Goal: Task Accomplishment & Management: Manage account settings

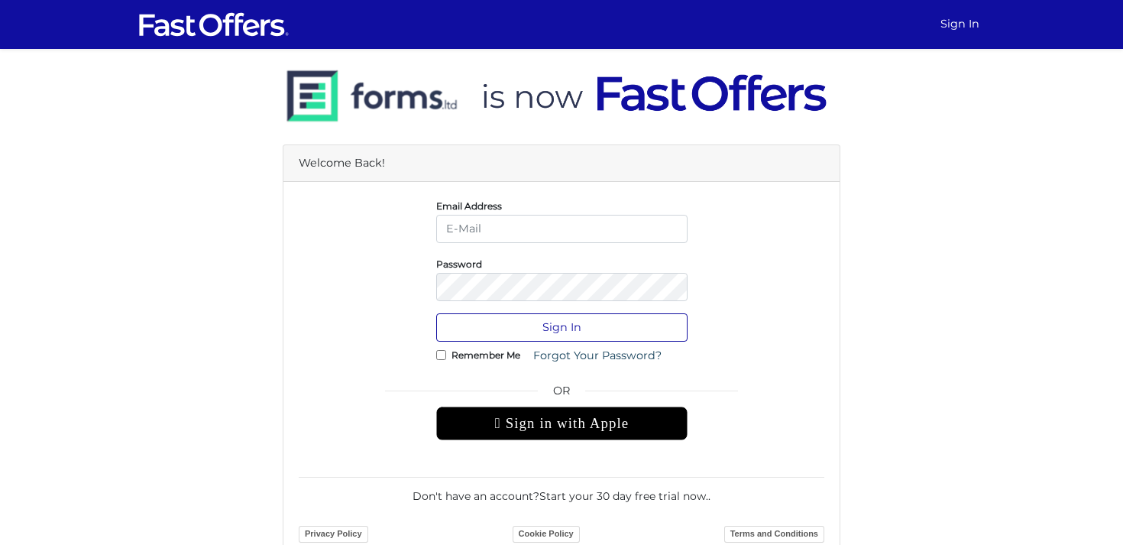
type input "[PERSON_NAME][EMAIL_ADDRESS][DOMAIN_NAME]"
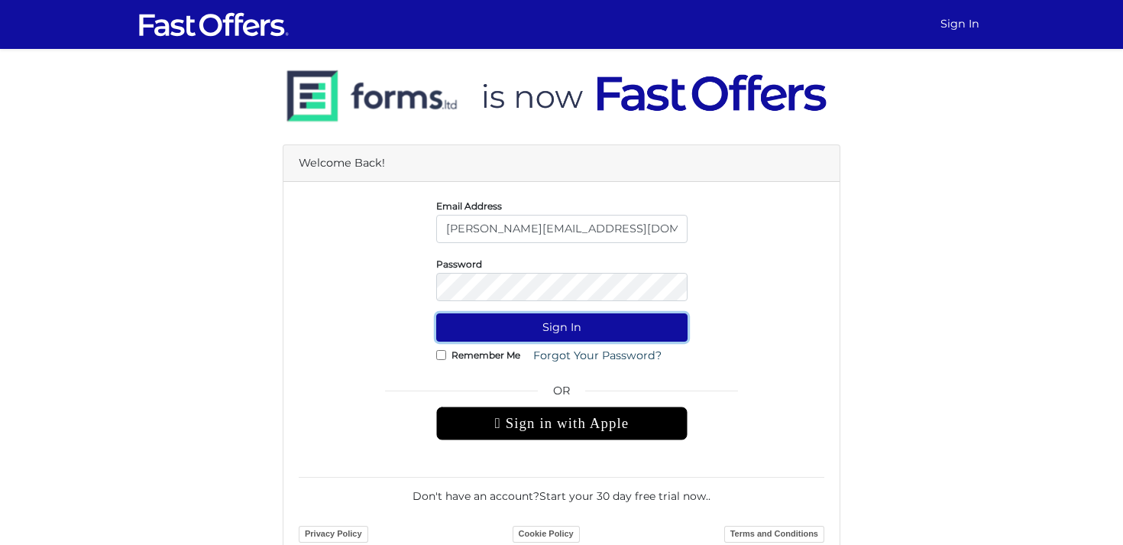
click at [528, 316] on button "Sign In" at bounding box center [561, 327] width 251 height 28
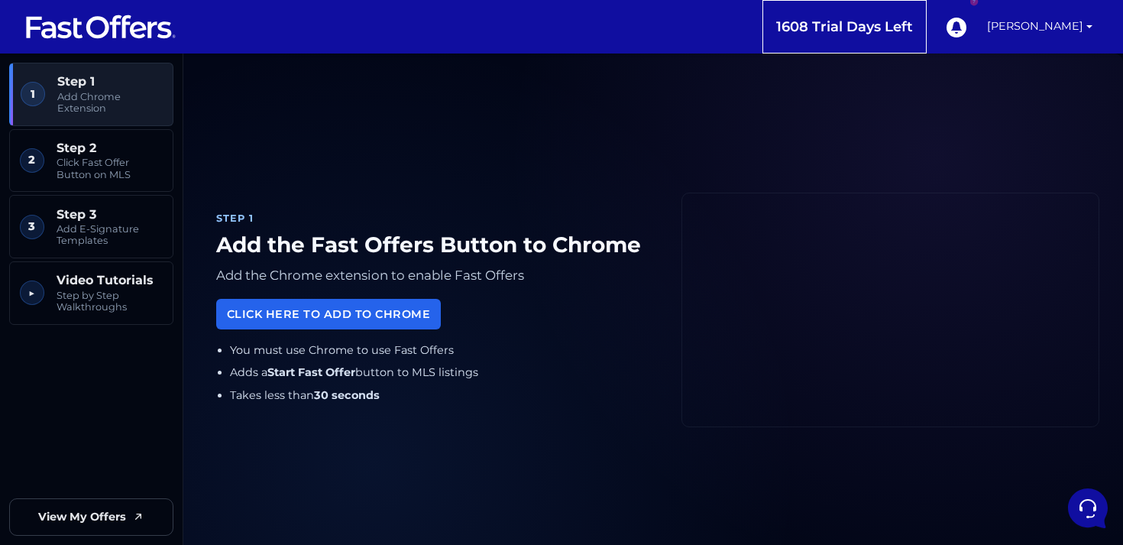
click at [124, 46] on link at bounding box center [100, 26] width 153 height 53
